Goal: Information Seeking & Learning: Learn about a topic

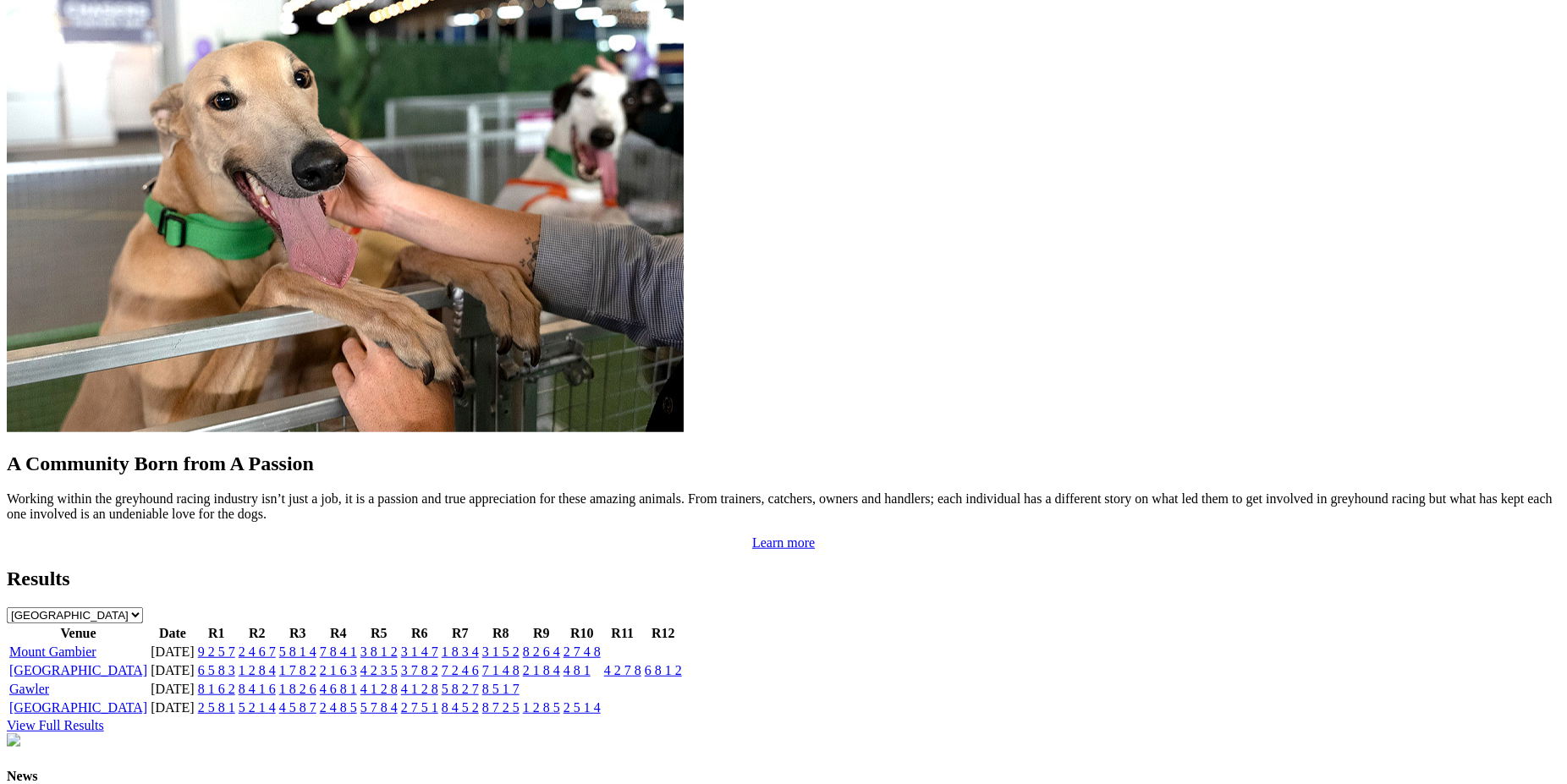
scroll to position [1406, 0]
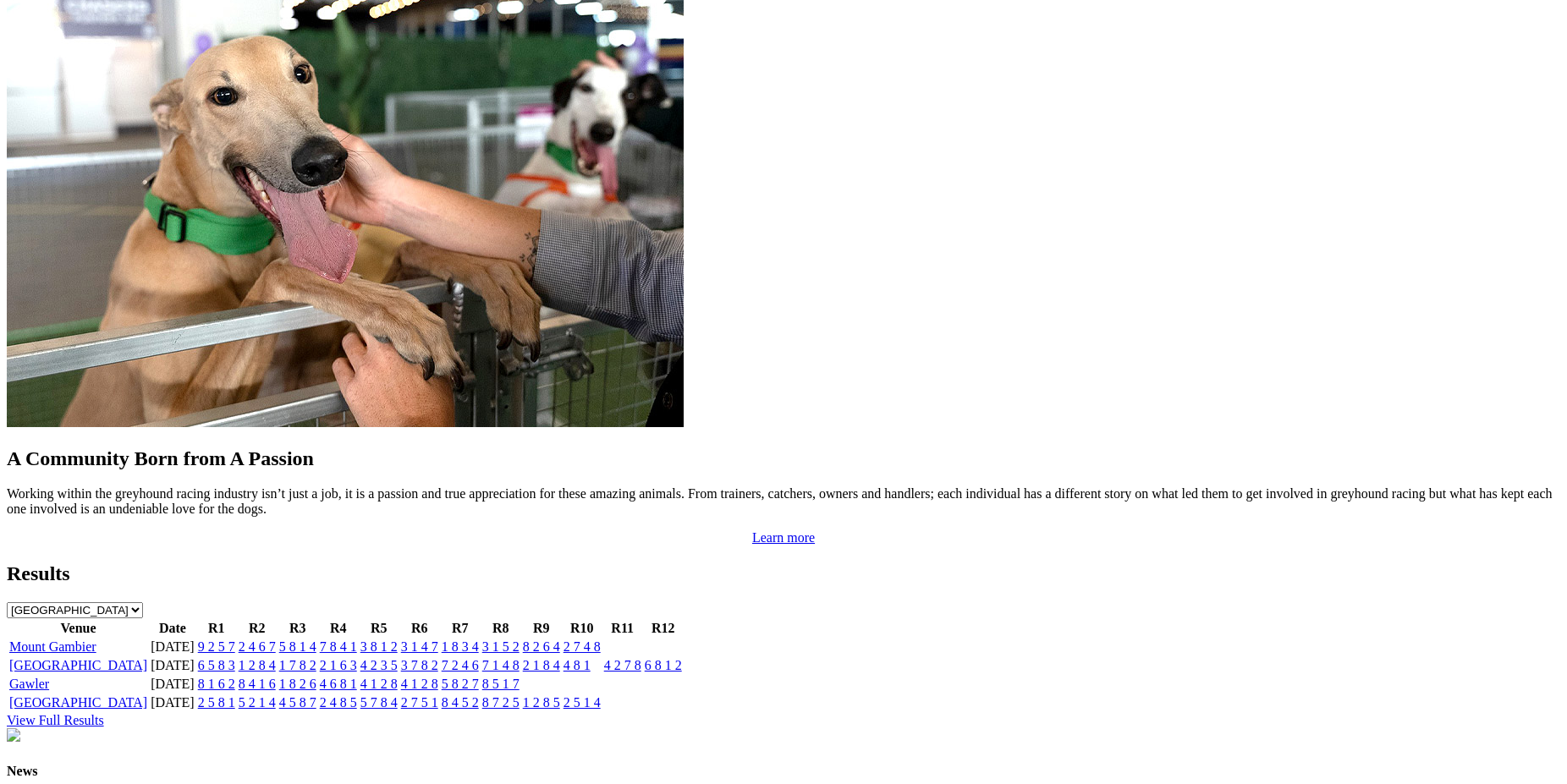
click at [276, 640] on link "2 4 6 7" at bounding box center [257, 647] width 37 height 15
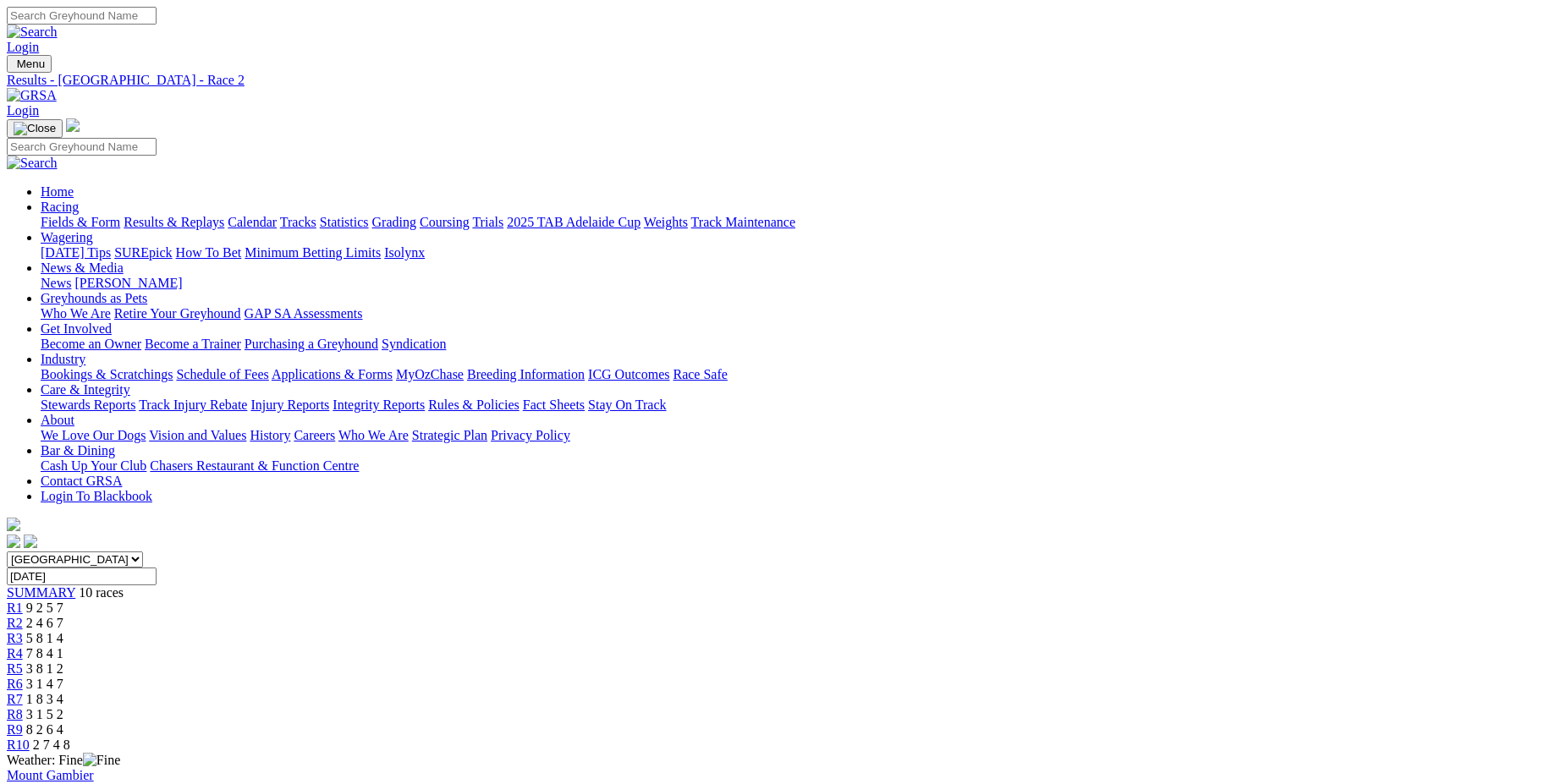
click at [23, 631] on span "R3" at bounding box center [14, 639] width 16 height 15
click at [23, 616] on span "R2" at bounding box center [14, 623] width 16 height 15
click at [23, 601] on span "R1" at bounding box center [14, 608] width 16 height 15
click at [23, 616] on span "R2" at bounding box center [14, 623] width 16 height 15
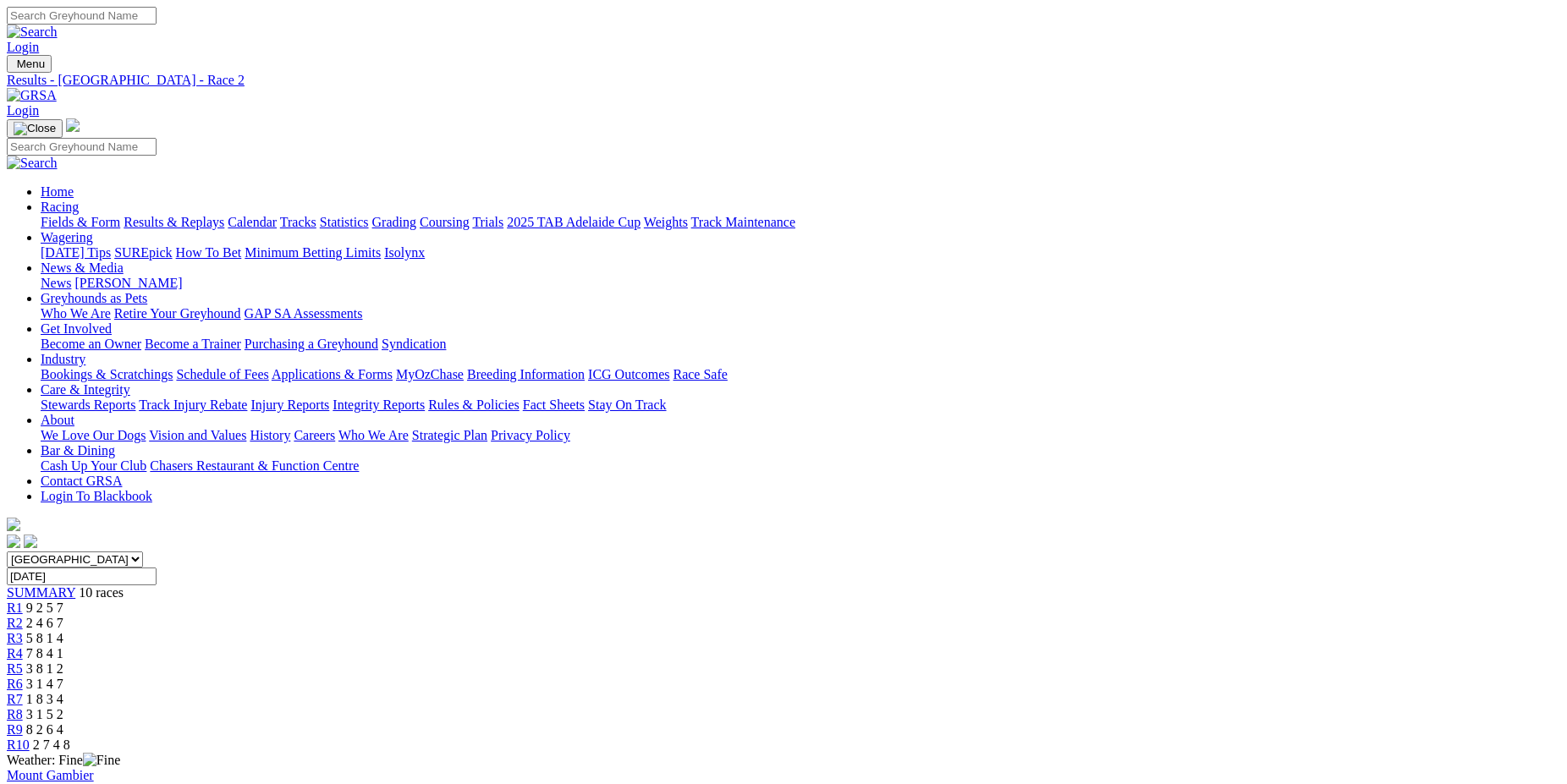
click at [23, 631] on span "R3" at bounding box center [14, 639] width 16 height 15
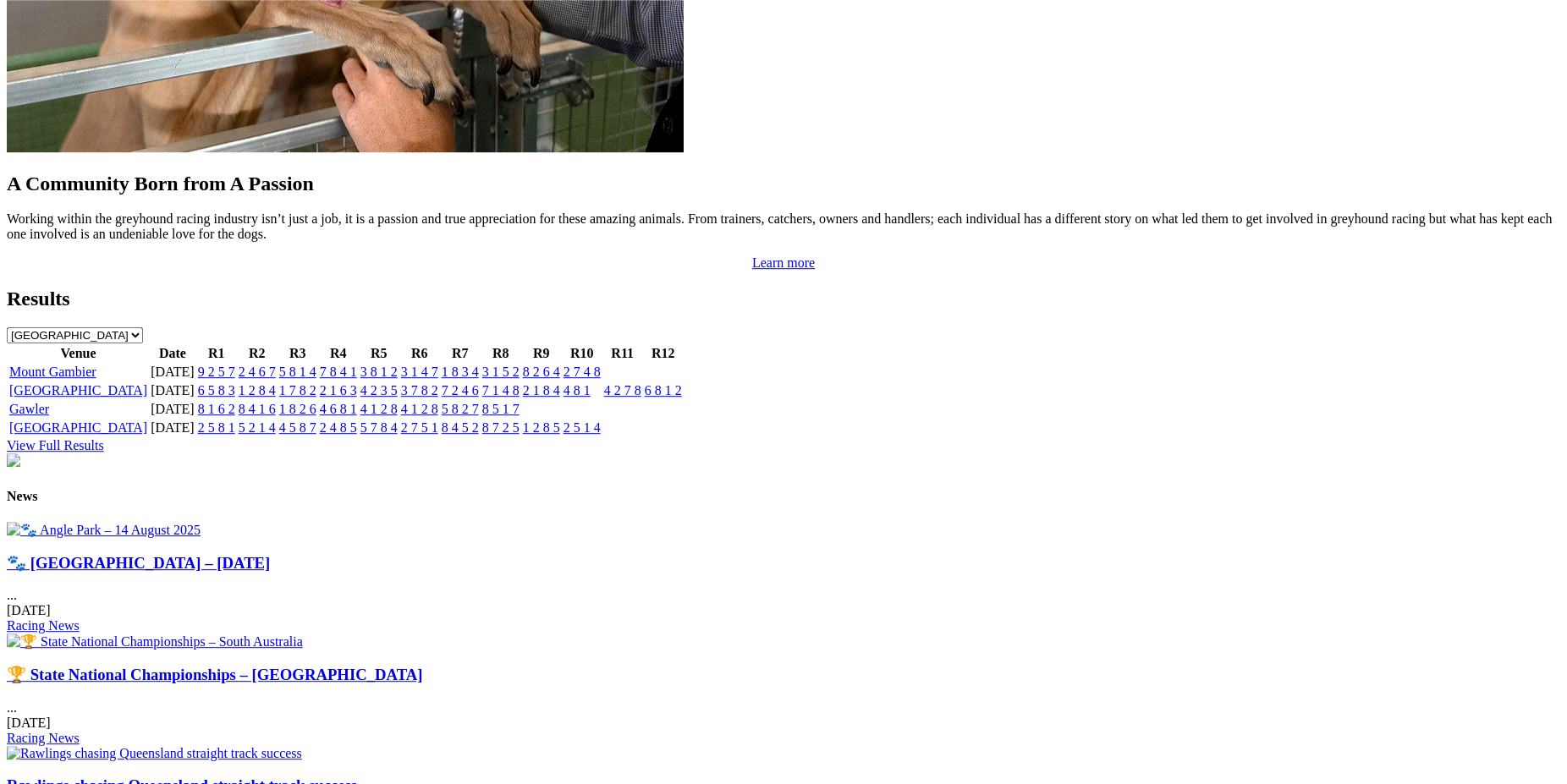
scroll to position [1505, 0]
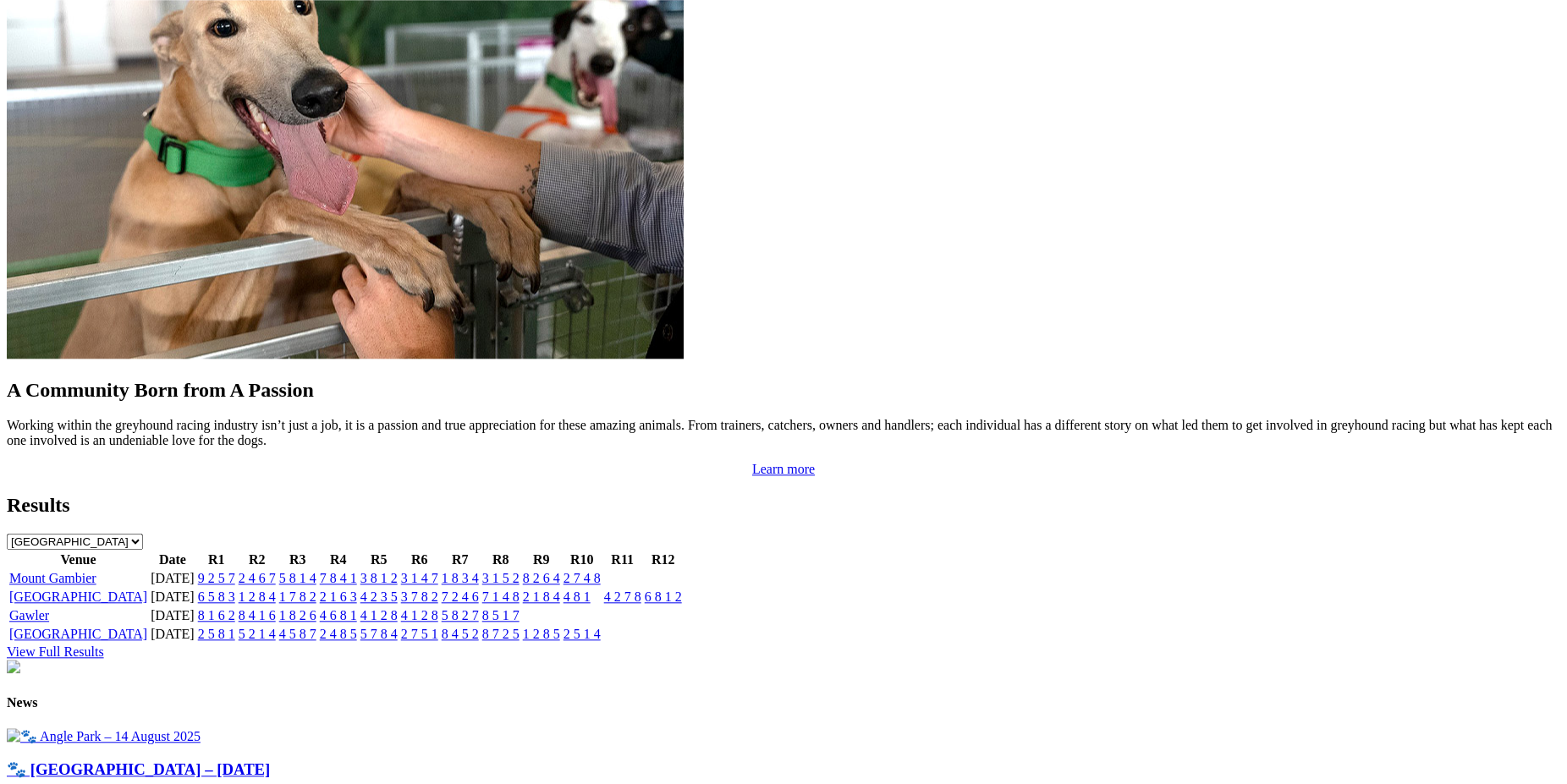
click at [601, 571] on link "2 7 4 8" at bounding box center [582, 578] width 37 height 15
